Goal: Task Accomplishment & Management: Manage account settings

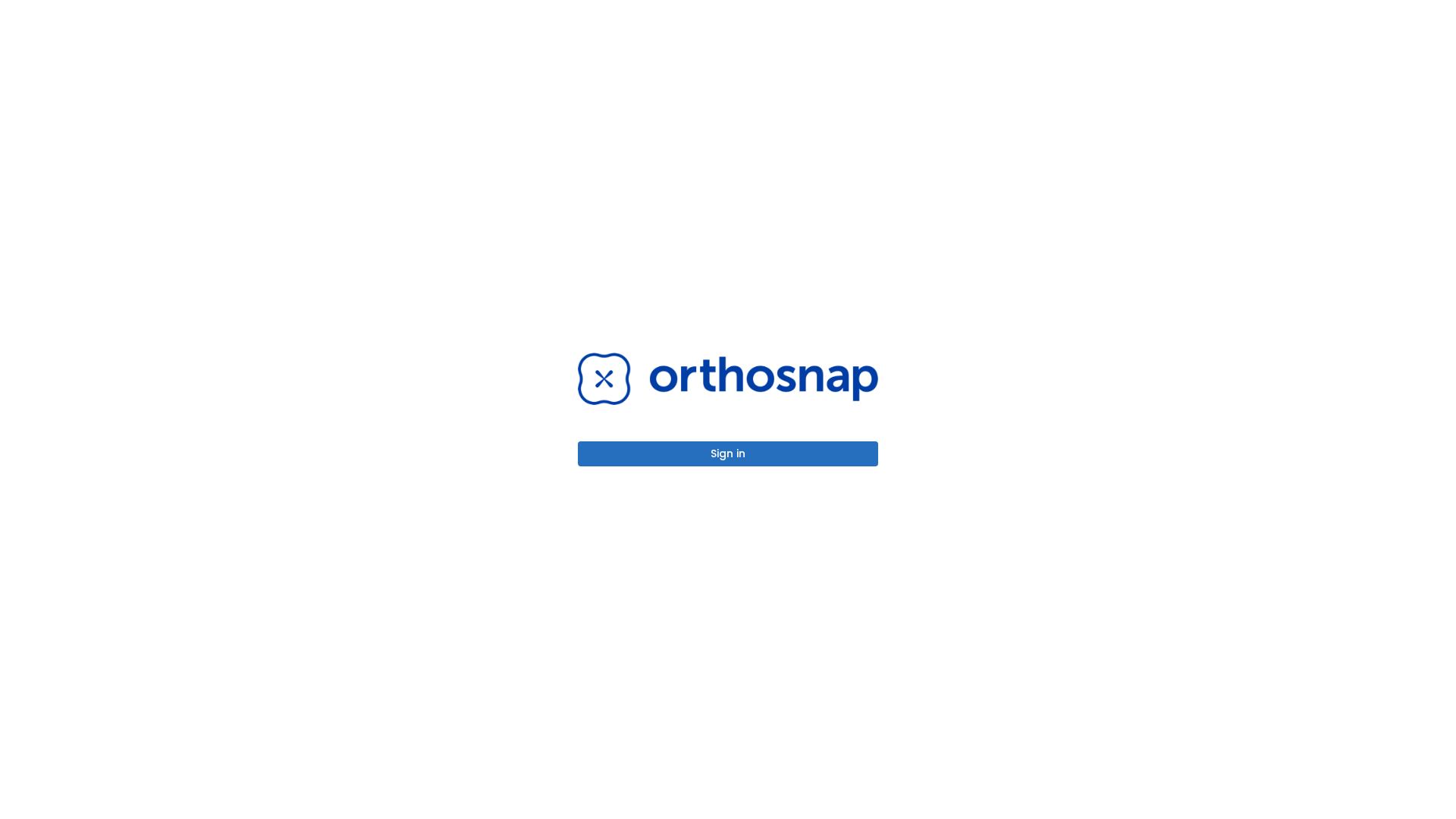
click at [728, 454] on button "Sign in" at bounding box center [728, 453] width 301 height 25
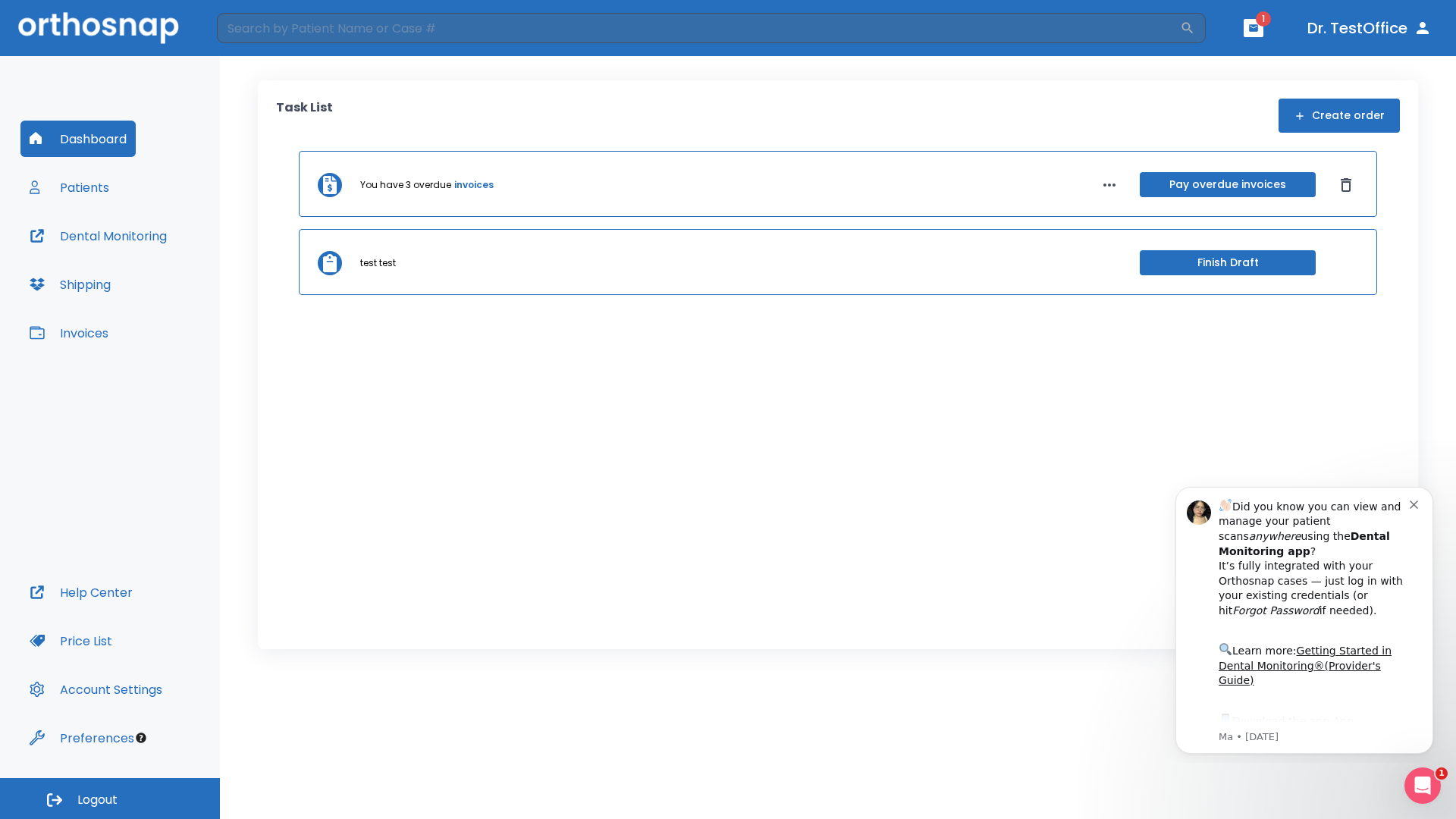
click at [110, 799] on span "Logout" at bounding box center [97, 800] width 40 height 16
